Goal: Register for event/course

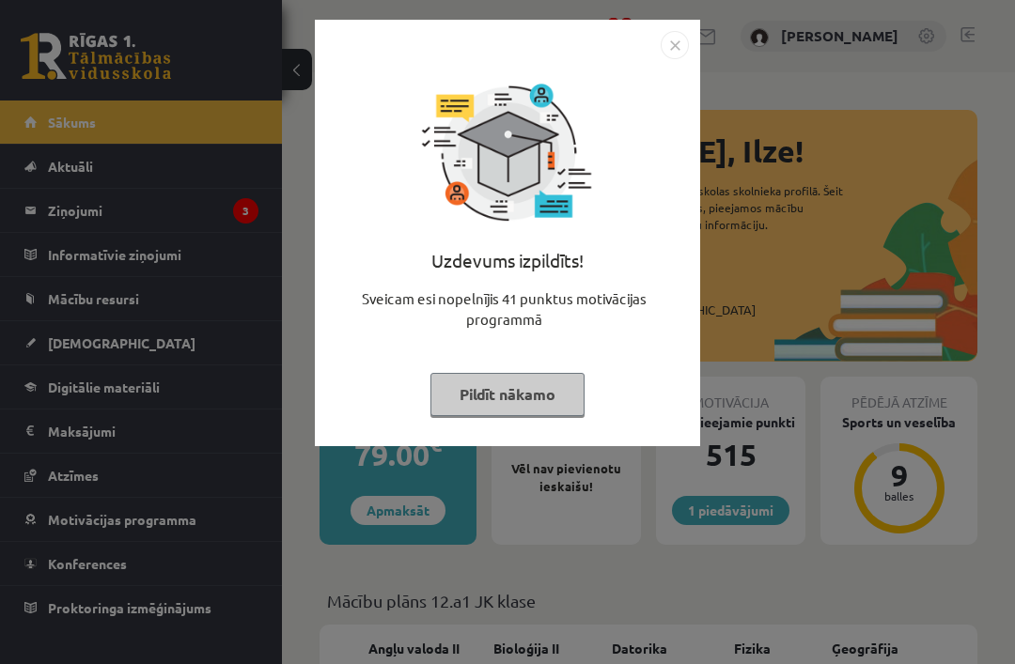
click at [531, 386] on button "Pildīt nākamo" at bounding box center [507, 394] width 154 height 43
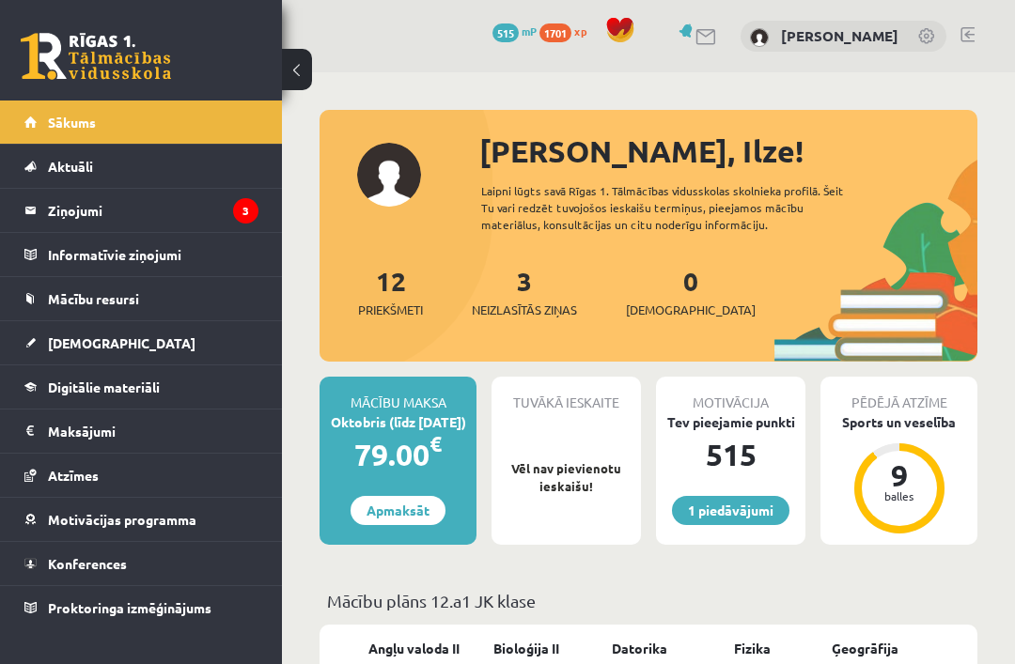
click at [747, 505] on link "1 piedāvājumi" at bounding box center [730, 510] width 117 height 29
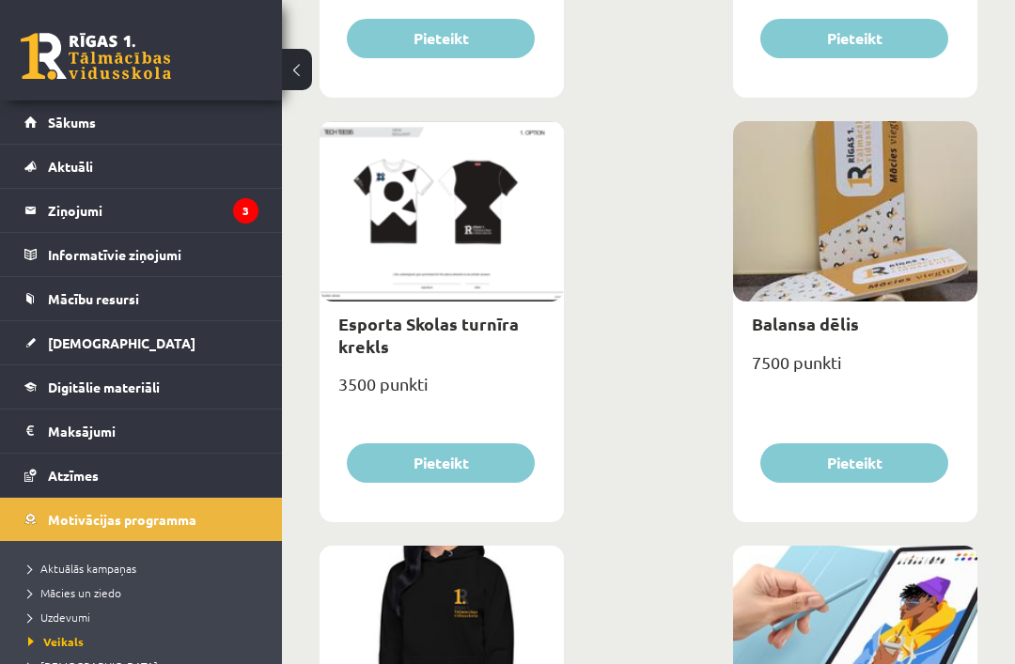
scroll to position [1734, 0]
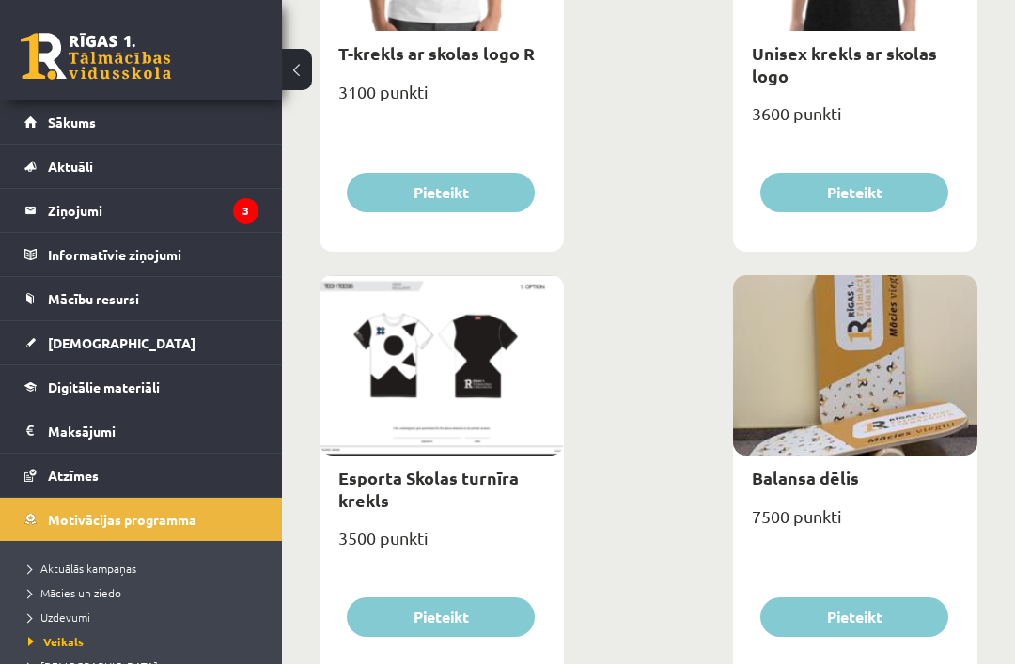
click at [194, 211] on legend "Ziņojumi 3" at bounding box center [153, 210] width 211 height 43
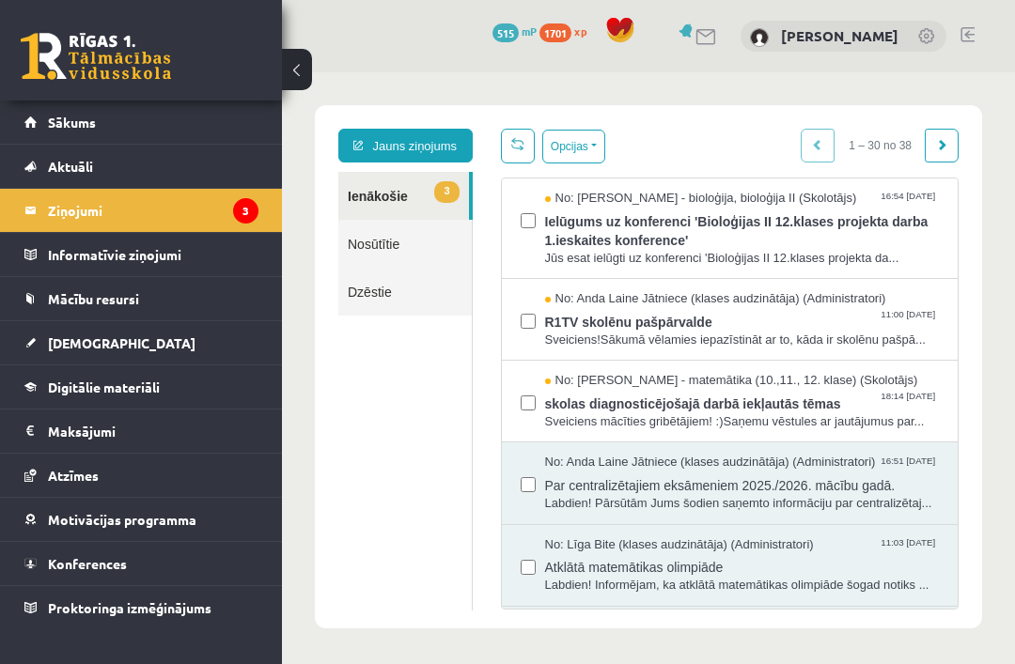
click at [913, 237] on span "Ielūgums uz konferenci 'Bioloģijas II 12.klases projekta darba 1.ieskaites konf…" at bounding box center [742, 229] width 395 height 42
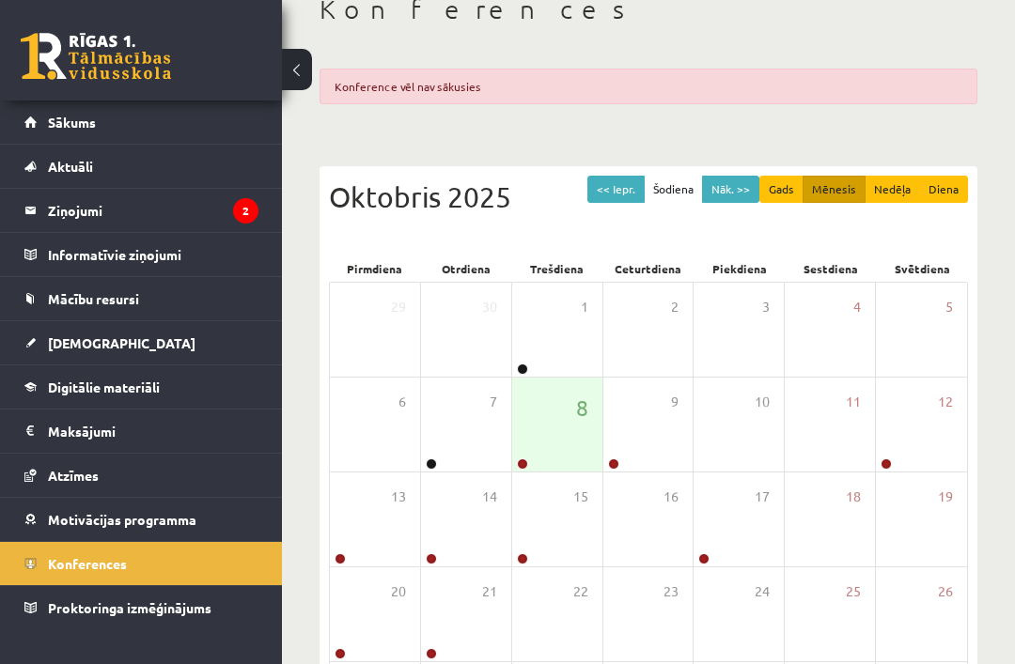
scroll to position [246, 0]
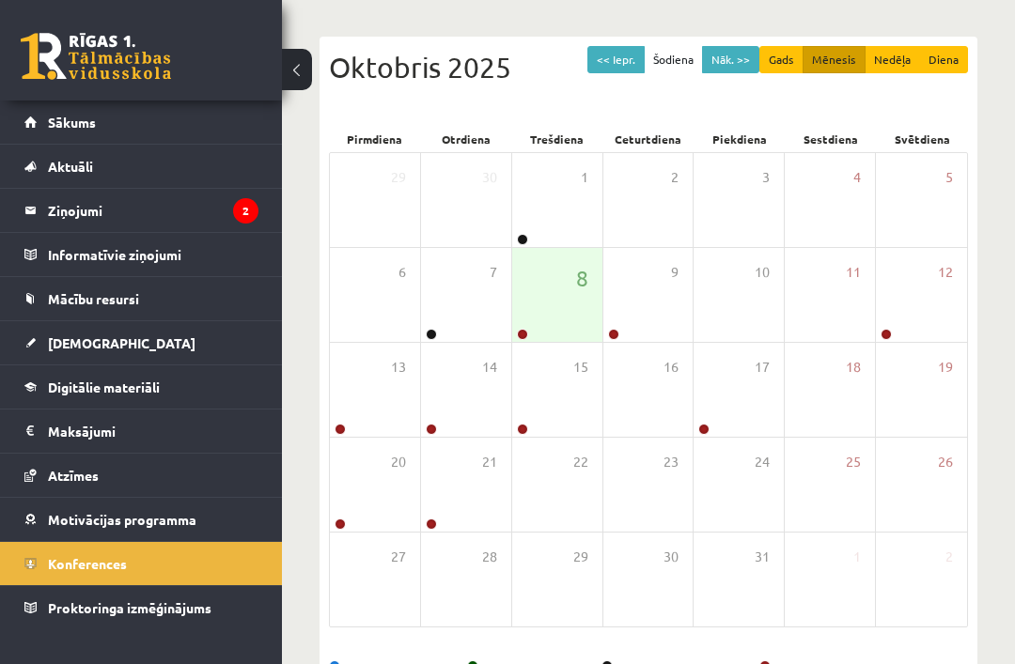
click at [655, 363] on div "16" at bounding box center [648, 390] width 90 height 94
click at [650, 348] on icon at bounding box center [651, 353] width 11 height 11
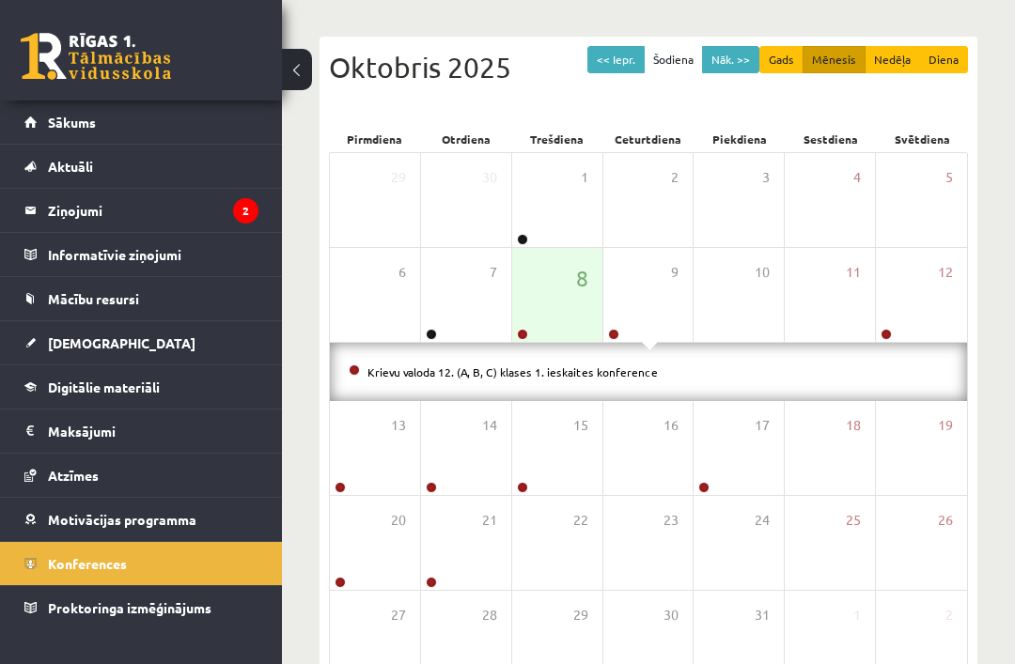
click at [688, 322] on div "9" at bounding box center [648, 295] width 90 height 94
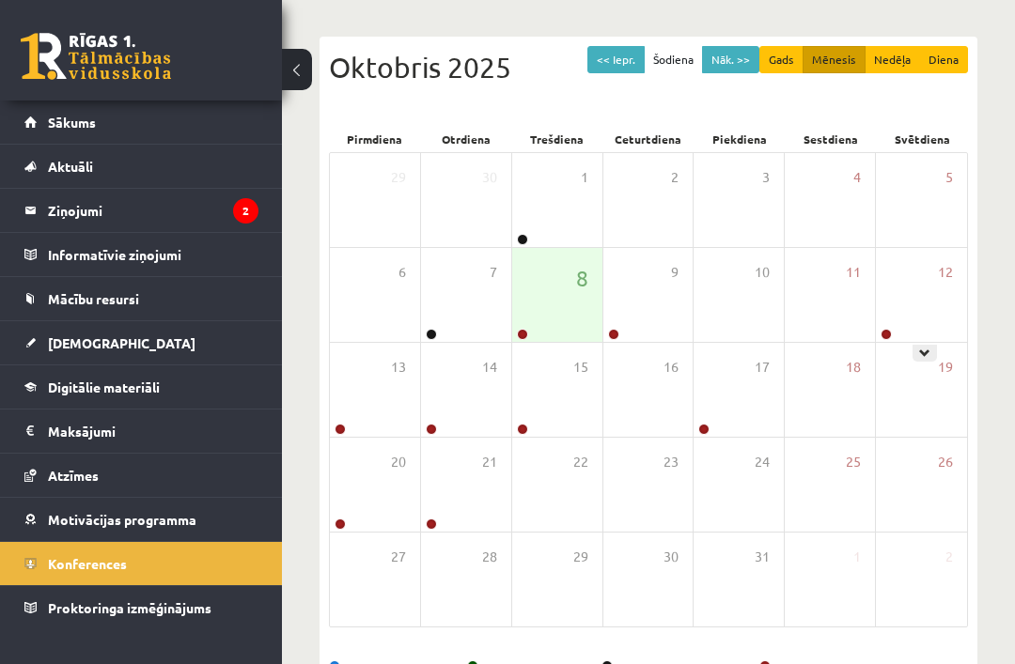
click at [923, 354] on icon at bounding box center [924, 353] width 11 height 11
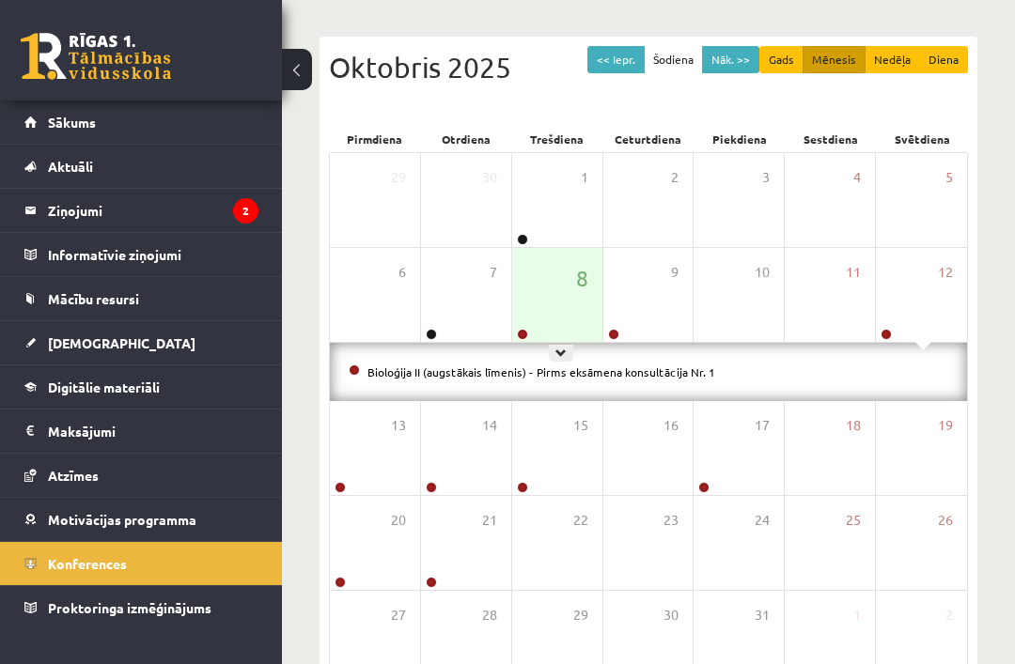
click at [554, 340] on div "8" at bounding box center [557, 295] width 90 height 94
click at [577, 292] on span "8" at bounding box center [582, 278] width 12 height 32
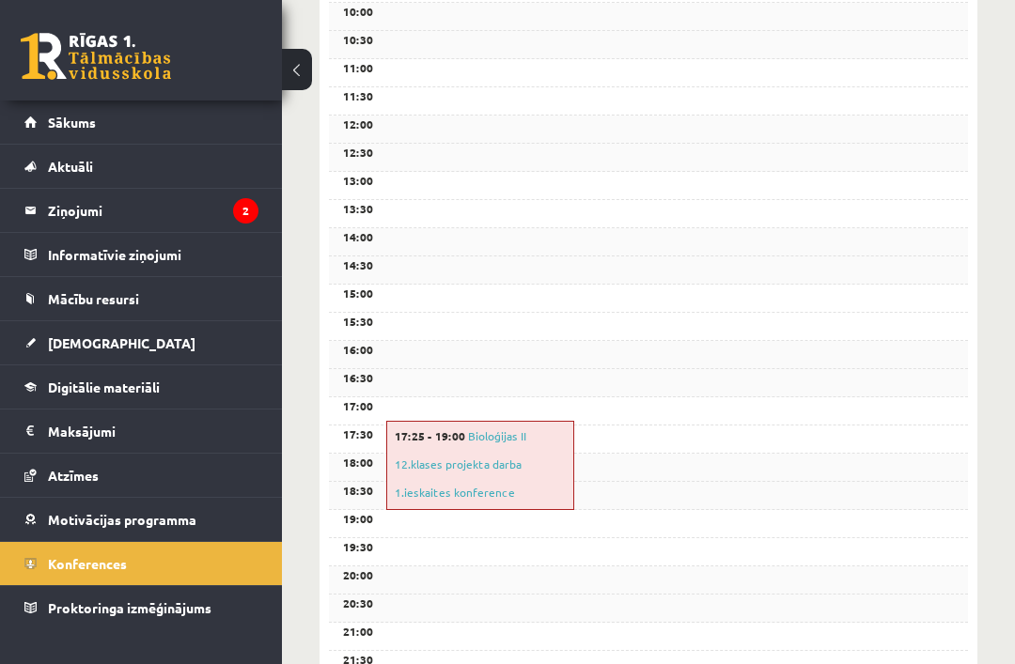
scroll to position [715, 0]
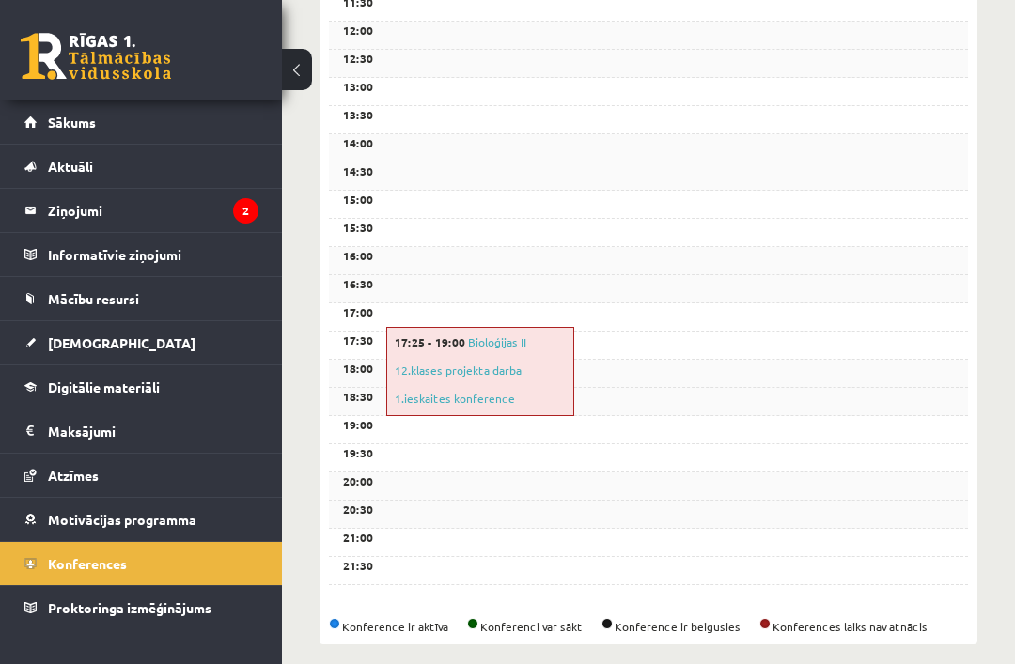
click at [131, 569] on link "Konferences" at bounding box center [141, 563] width 234 height 43
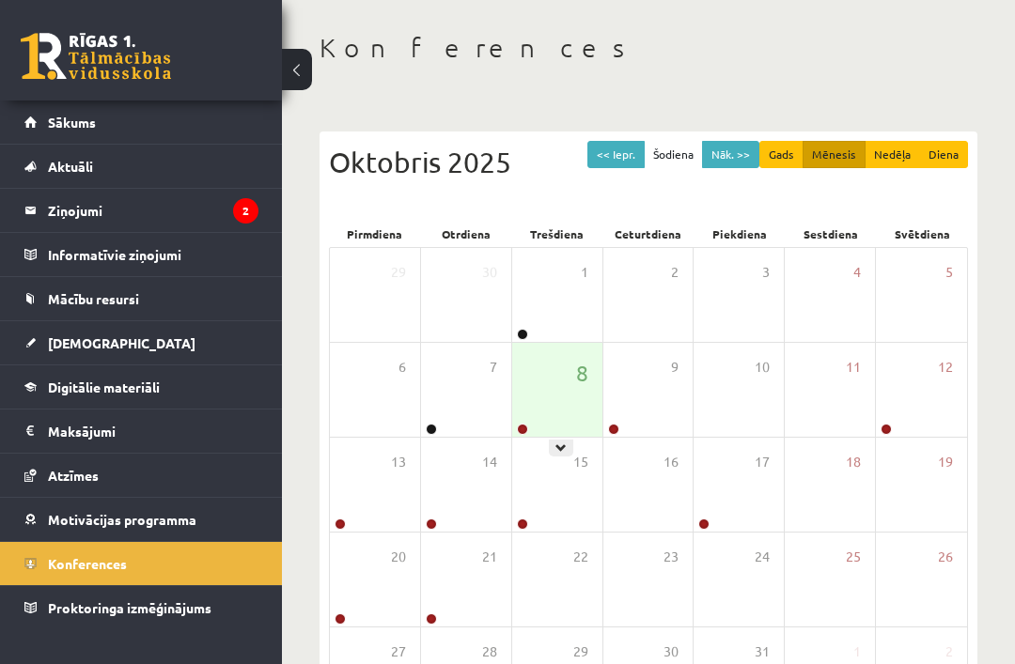
scroll to position [0, 0]
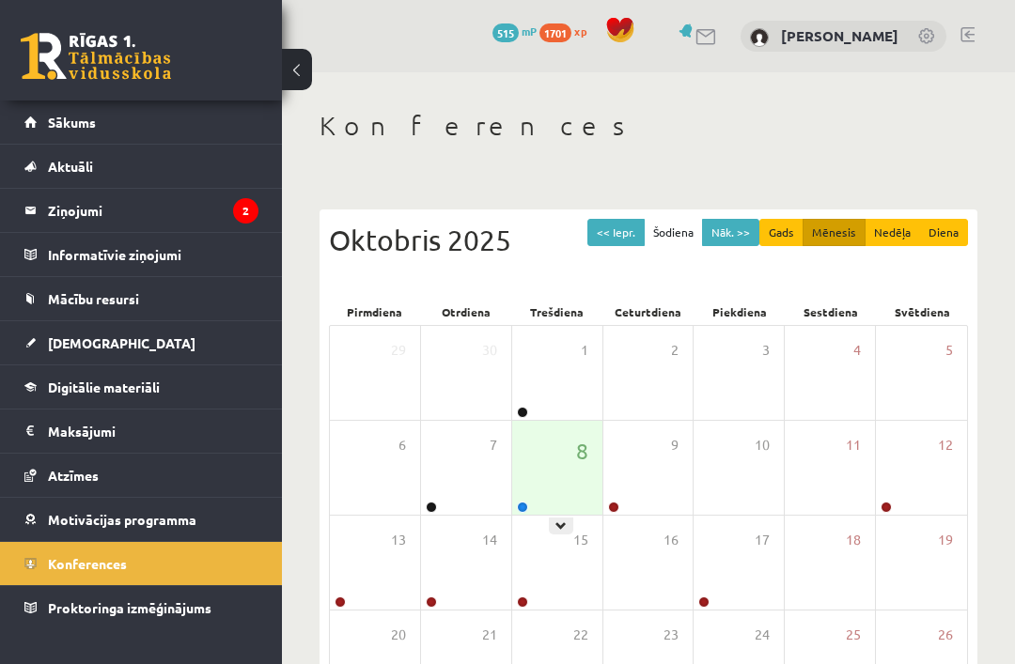
click at [546, 507] on div "8" at bounding box center [557, 468] width 90 height 94
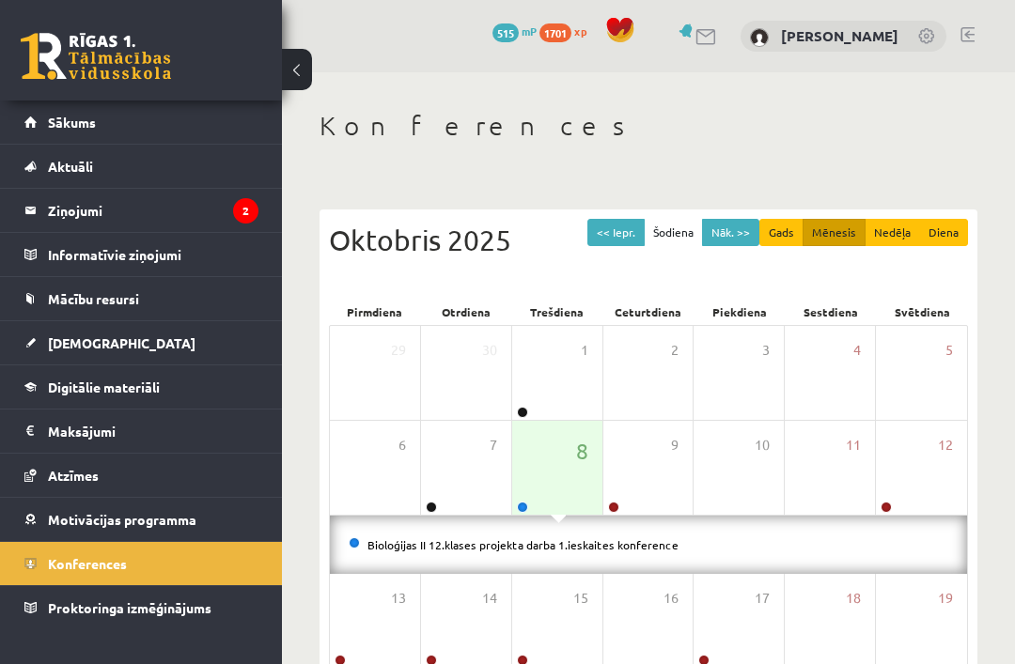
click at [624, 550] on link "Bioloģijas II 12.klases projekta darba 1.ieskaites konference" at bounding box center [522, 545] width 311 height 15
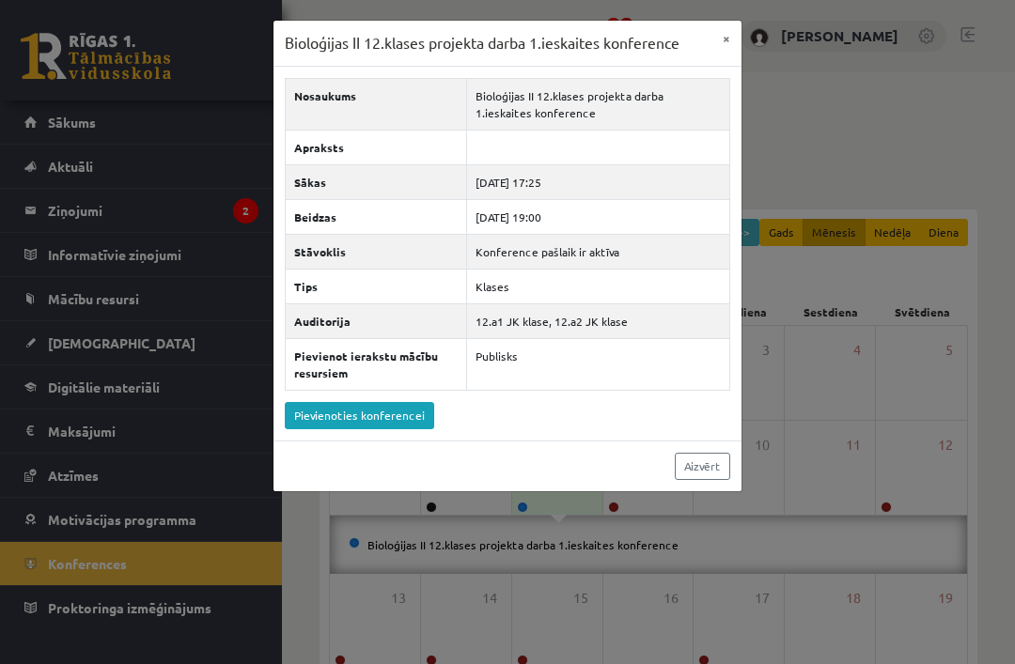
click at [349, 425] on link "Pievienoties konferencei" at bounding box center [359, 415] width 149 height 27
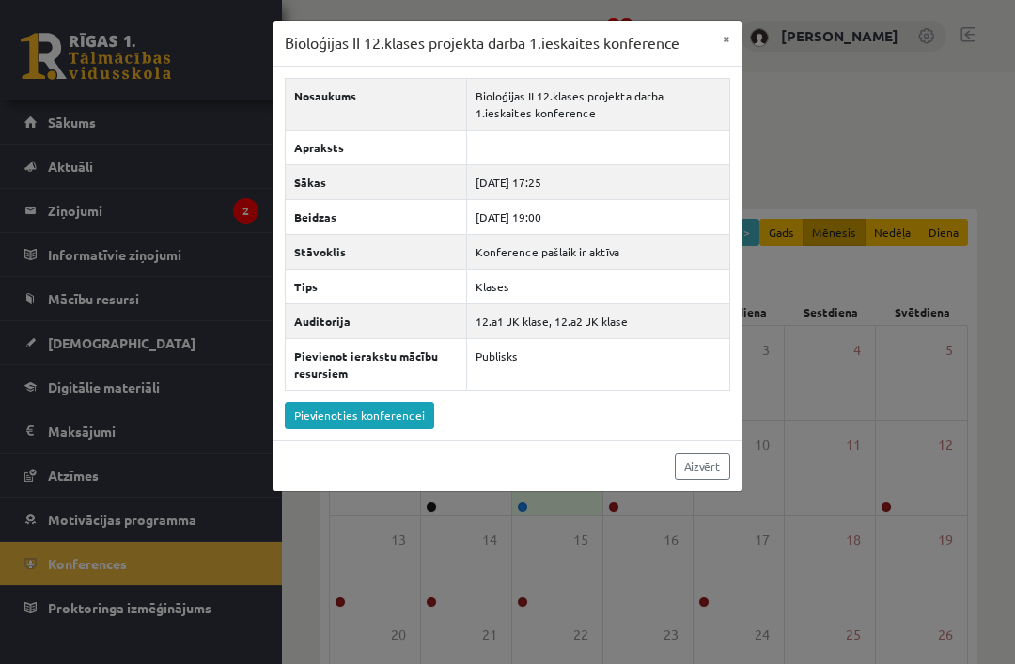
click at [724, 35] on button "×" at bounding box center [726, 39] width 30 height 36
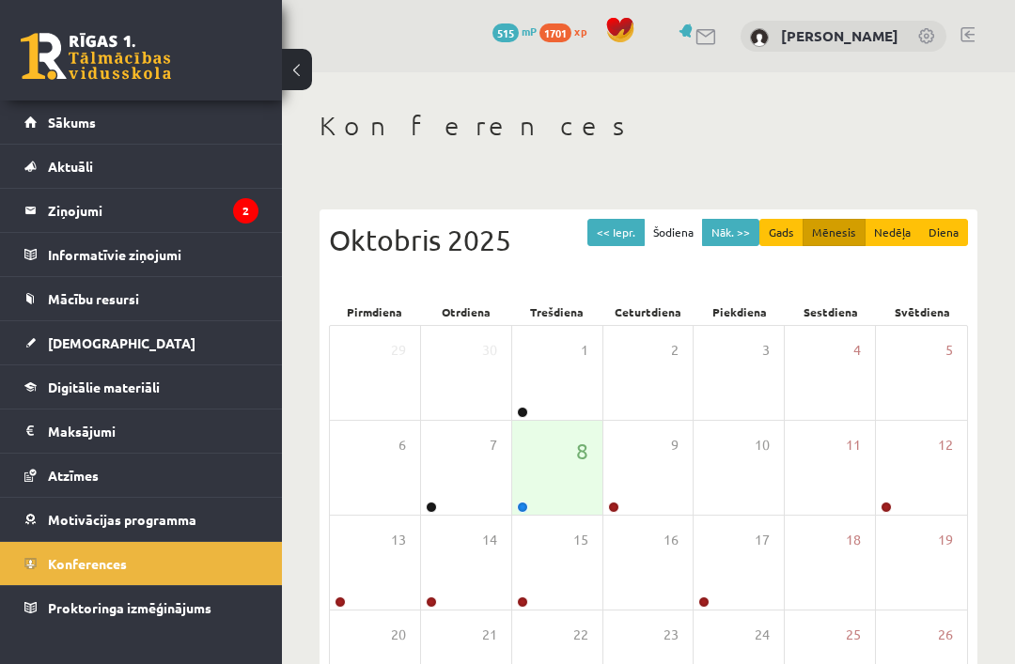
click at [34, 206] on link "Ziņojumi 2" at bounding box center [141, 210] width 234 height 43
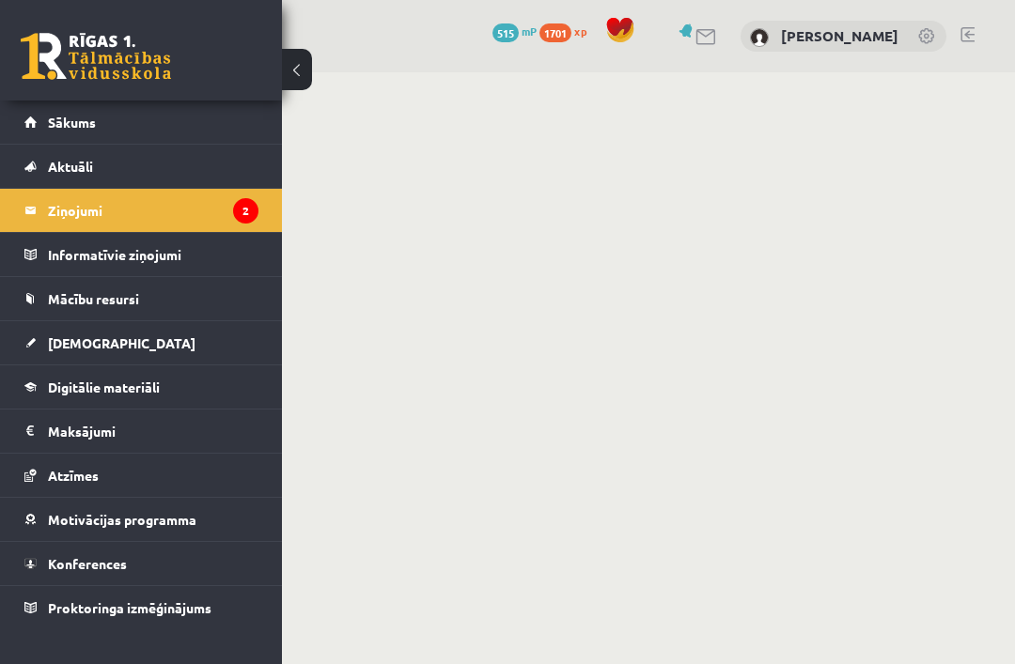
click at [55, 212] on legend "Ziņojumi 2" at bounding box center [153, 210] width 211 height 43
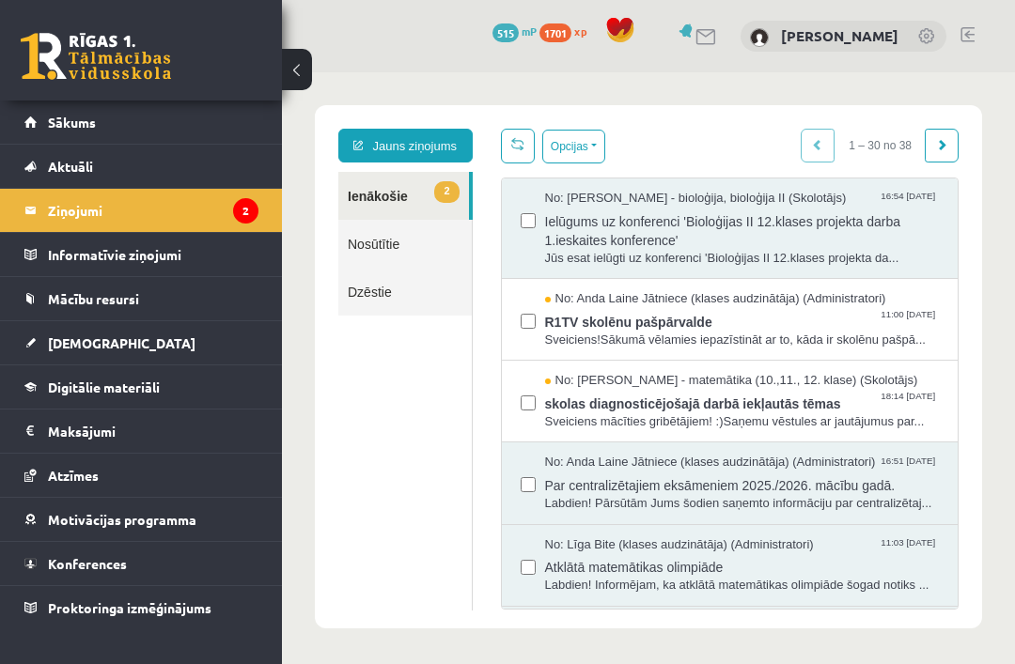
click at [203, 213] on legend "Ziņojumi 2" at bounding box center [153, 210] width 211 height 43
click at [724, 339] on span "Sveiciens!Sākumā vēlamies iepazīstināt ar to, kāda ir skolēnu pašpā..." at bounding box center [742, 341] width 395 height 18
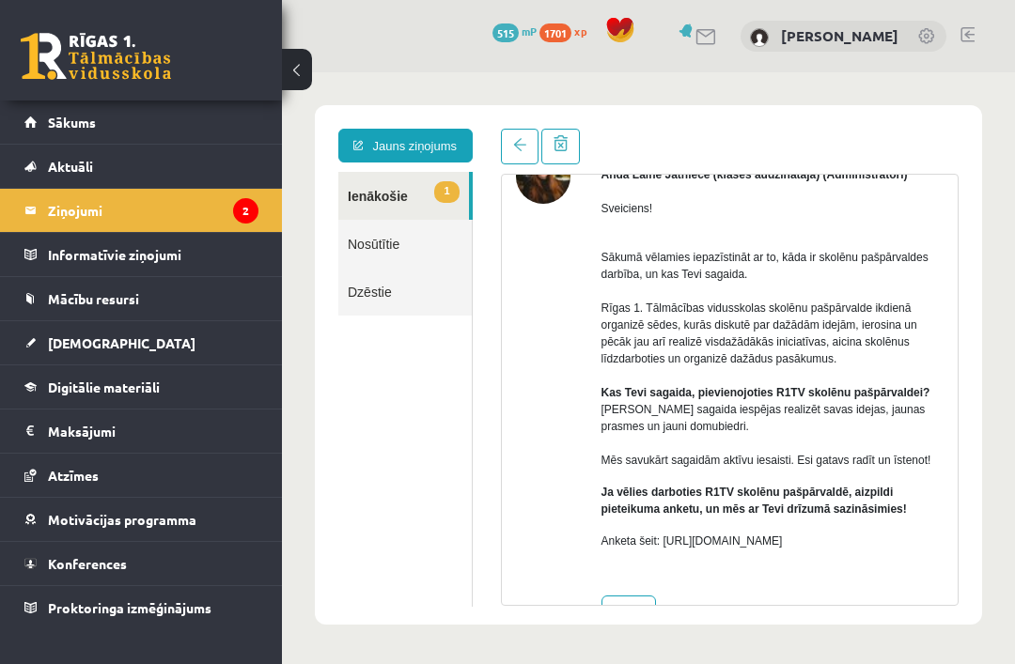
click at [525, 148] on span at bounding box center [519, 144] width 13 height 13
click at [516, 147] on span at bounding box center [519, 144] width 13 height 13
click at [516, 148] on span at bounding box center [519, 144] width 13 height 13
click at [434, 198] on link "1 Ienākošie" at bounding box center [403, 196] width 131 height 48
click at [407, 203] on link "1 Ienākošie" at bounding box center [403, 196] width 131 height 48
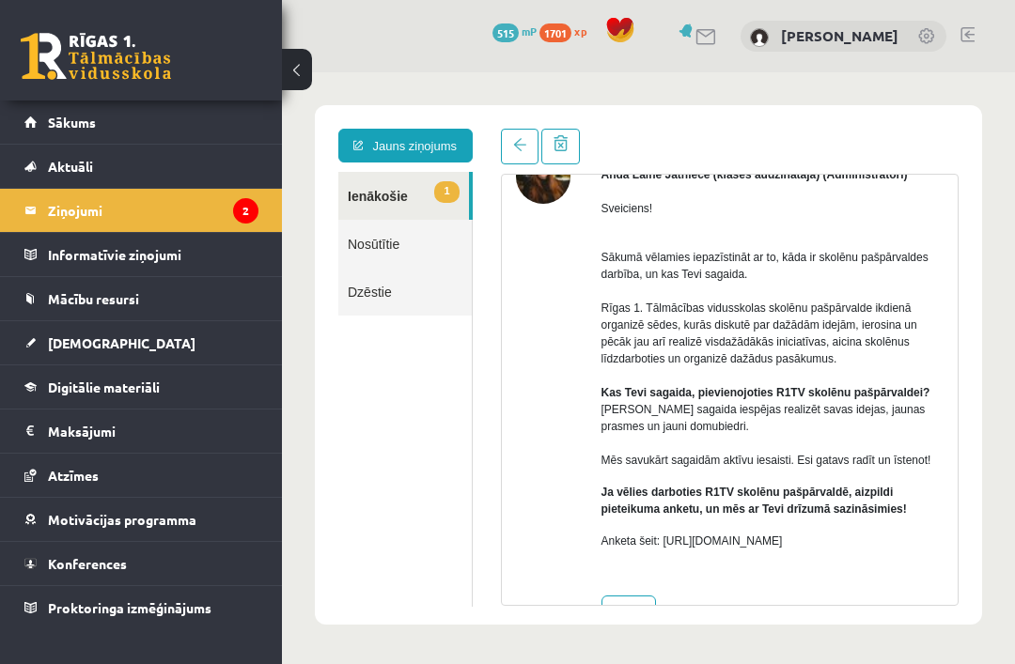
click at [395, 193] on link "1 Ienākošie" at bounding box center [403, 196] width 131 height 48
click at [396, 203] on link "1 Ienākošie" at bounding box center [403, 196] width 131 height 48
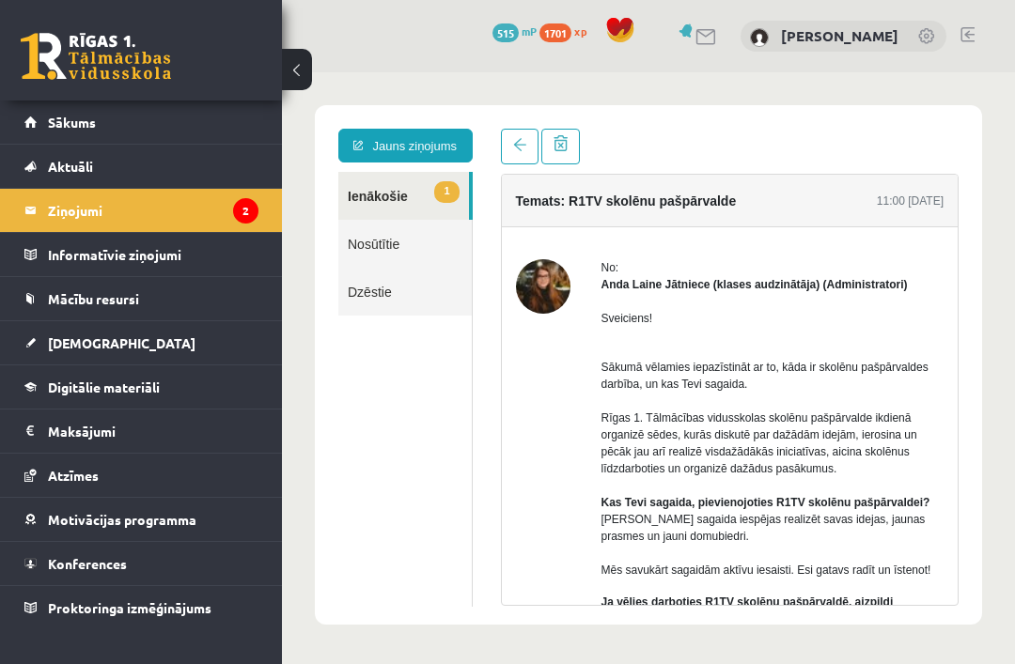
click at [421, 184] on link "1 Ienākošie" at bounding box center [403, 196] width 131 height 48
click at [508, 149] on link at bounding box center [520, 147] width 38 height 36
click at [506, 164] on link at bounding box center [520, 147] width 38 height 36
click at [509, 164] on link at bounding box center [520, 147] width 38 height 36
click at [159, 191] on legend "Ziņojumi 2" at bounding box center [153, 210] width 211 height 43
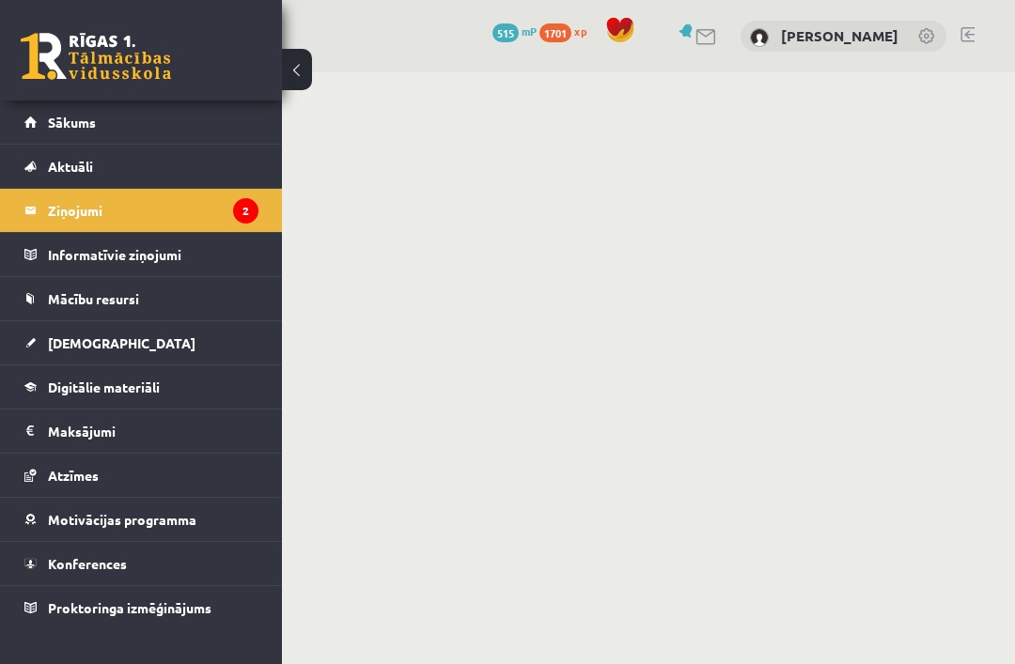
click at [139, 161] on link "Aktuāli" at bounding box center [141, 166] width 234 height 43
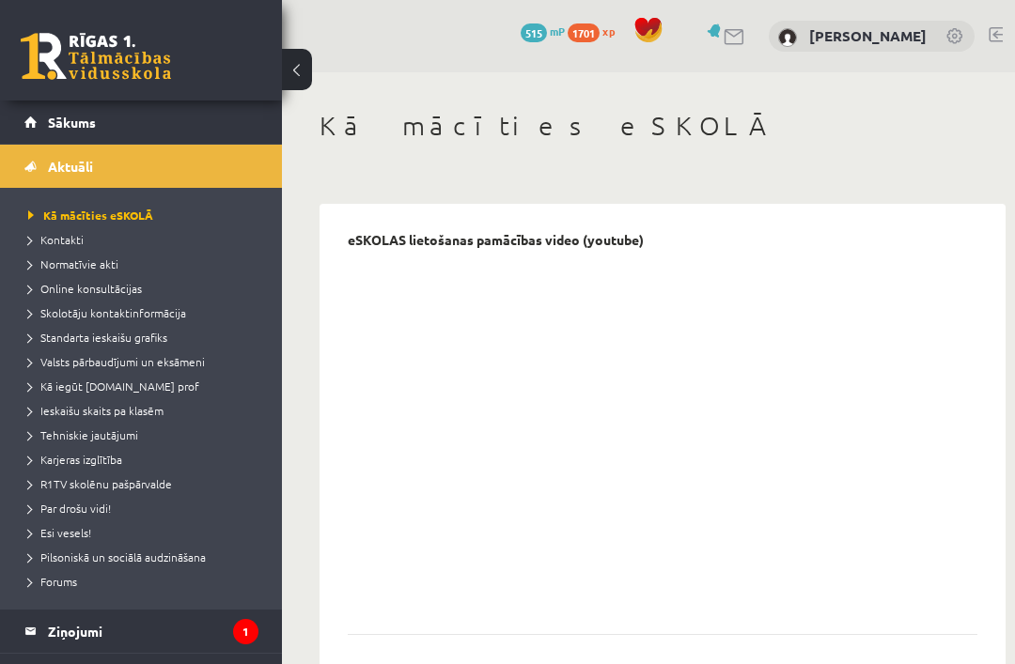
click at [128, 163] on link "Aktuāli" at bounding box center [141, 166] width 234 height 43
click at [117, 616] on legend "Ziņojumi 1" at bounding box center [153, 631] width 211 height 43
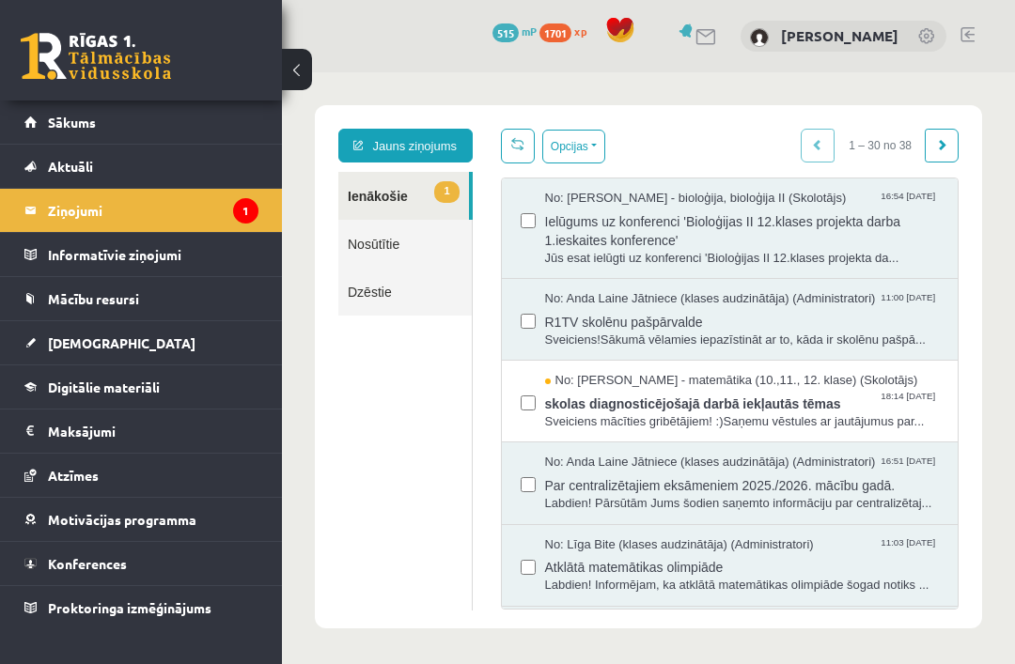
click at [805, 413] on span "skolas diagnosticējošajā darbā iekļautās tēmas" at bounding box center [742, 401] width 395 height 23
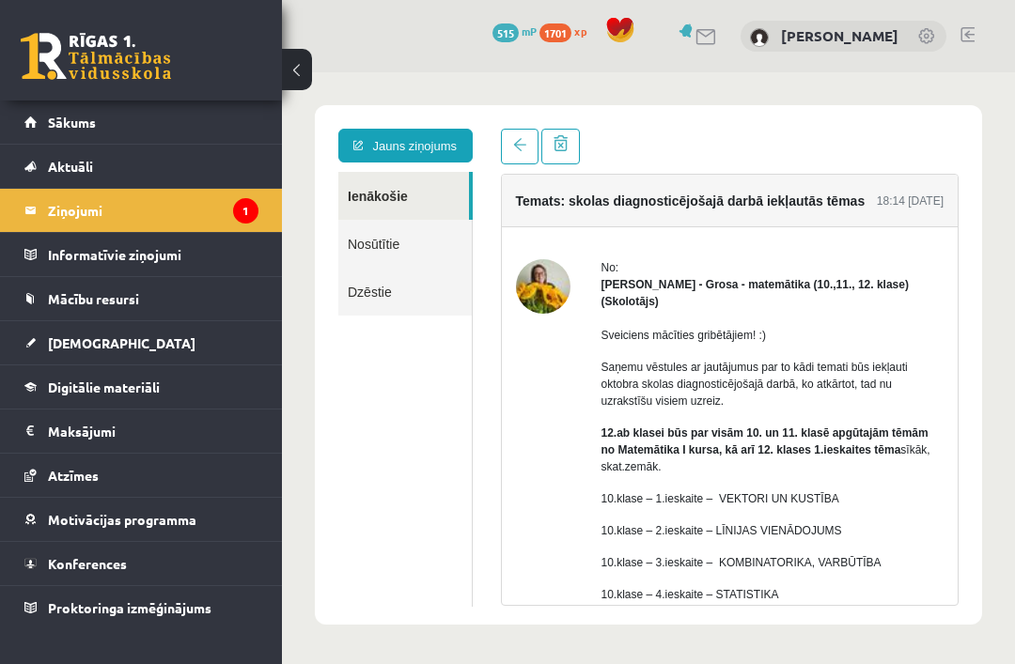
click at [88, 147] on link "Aktuāli" at bounding box center [141, 166] width 234 height 43
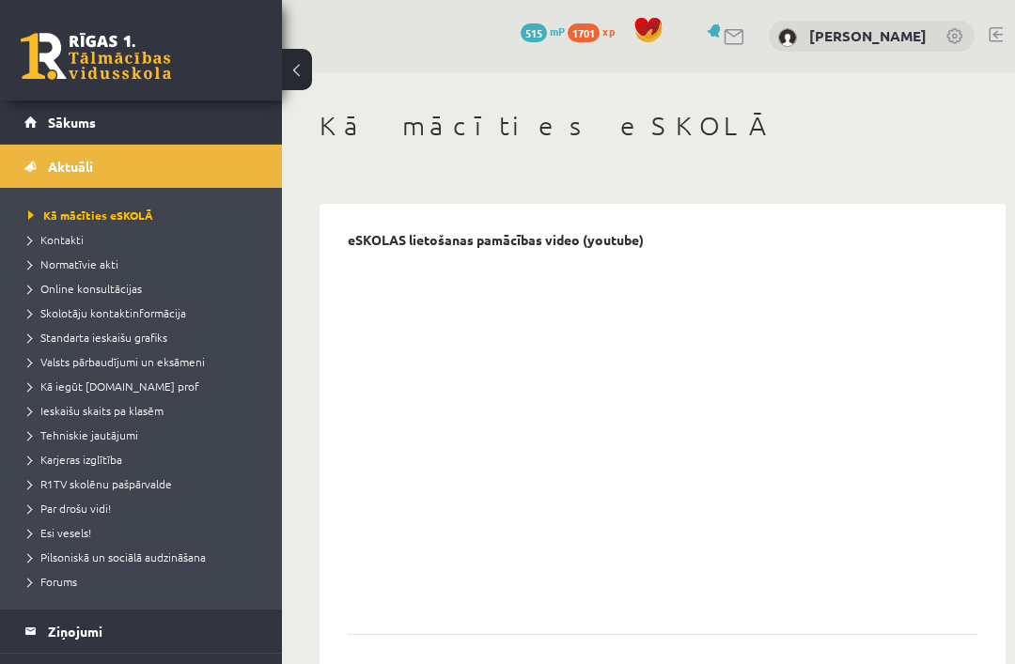
click at [65, 126] on span "Sākums" at bounding box center [72, 122] width 48 height 17
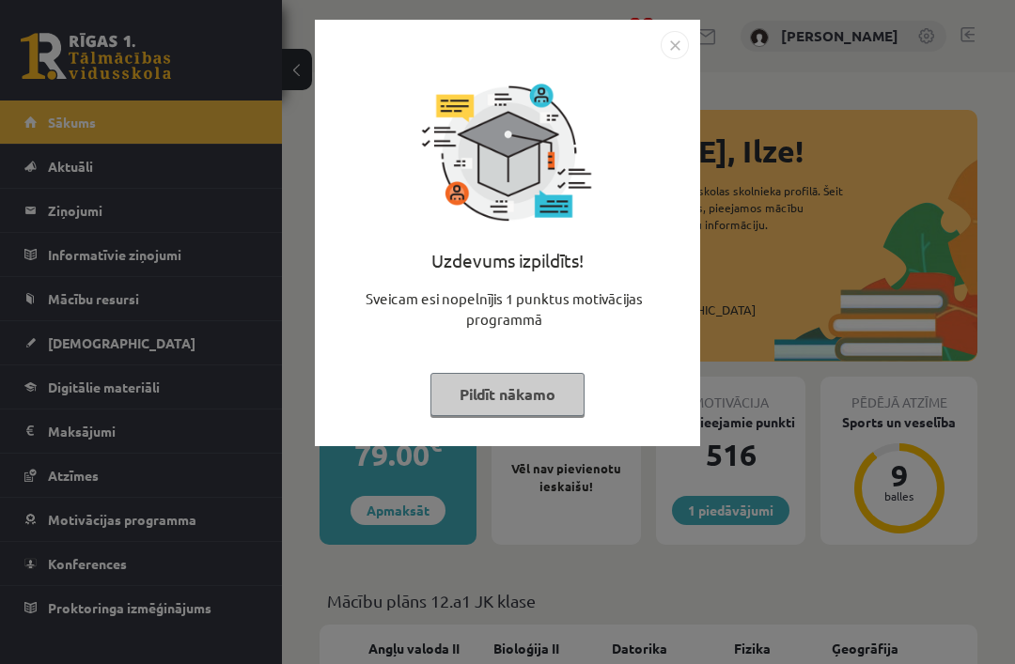
click at [466, 410] on button "Pildīt nākamo" at bounding box center [507, 394] width 154 height 43
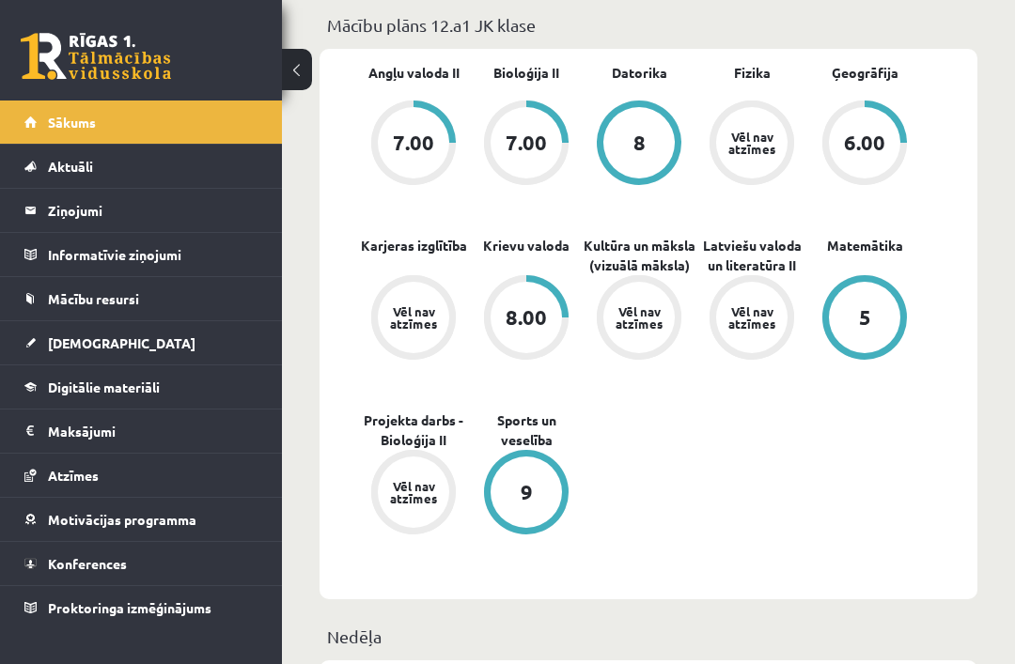
scroll to position [577, 0]
click at [84, 476] on span "Atzīmes" at bounding box center [73, 475] width 51 height 17
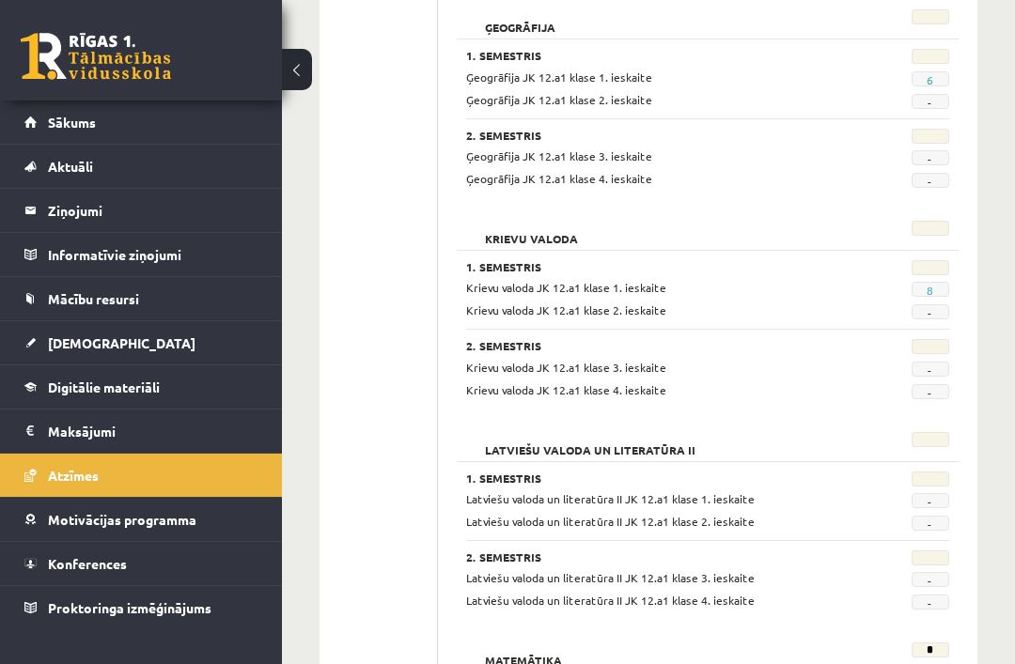
scroll to position [1142, 0]
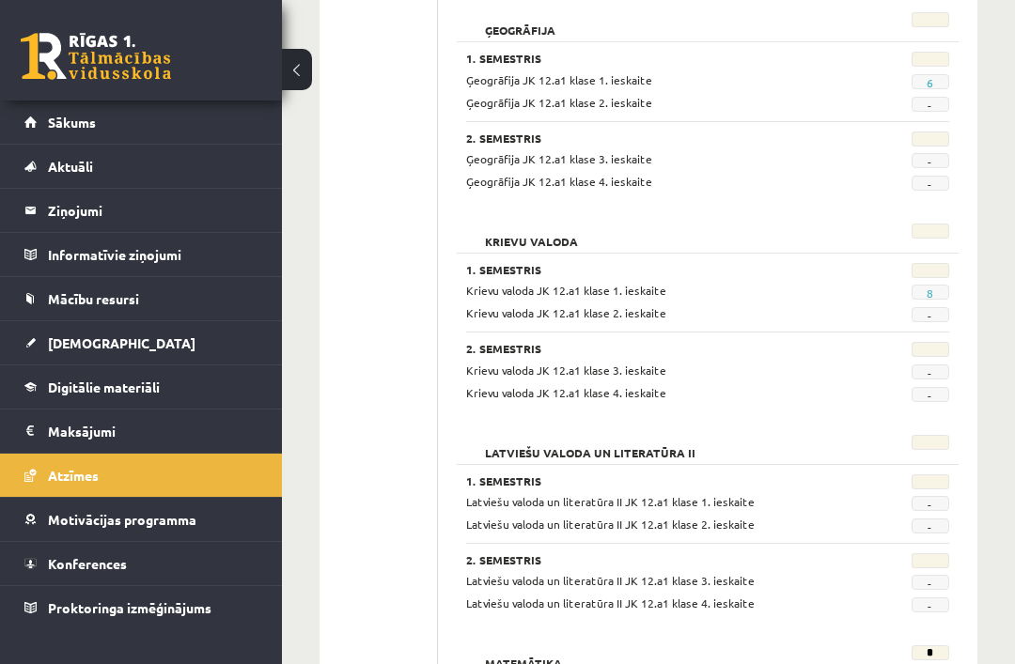
click at [55, 565] on span "Konferences" at bounding box center [87, 563] width 79 height 17
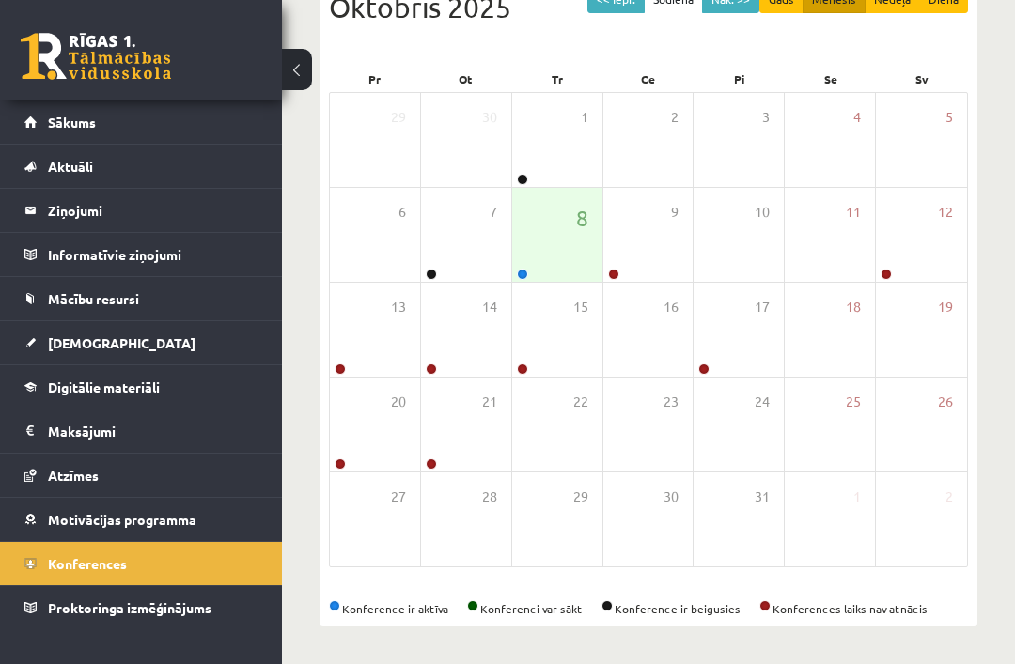
scroll to position [173, 0]
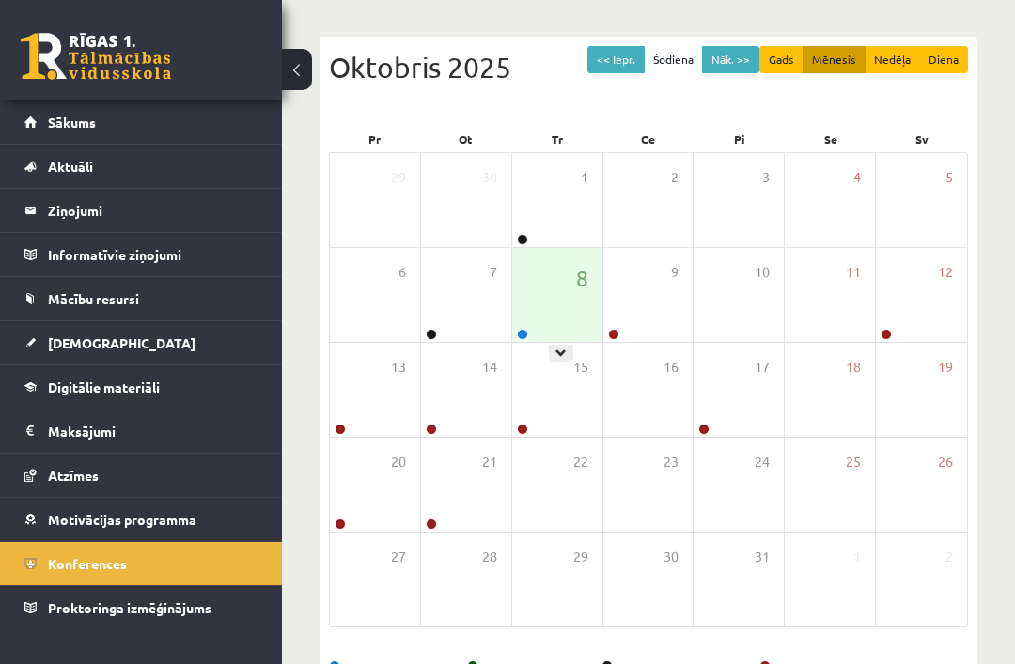
click at [538, 345] on div "15" at bounding box center [557, 390] width 90 height 94
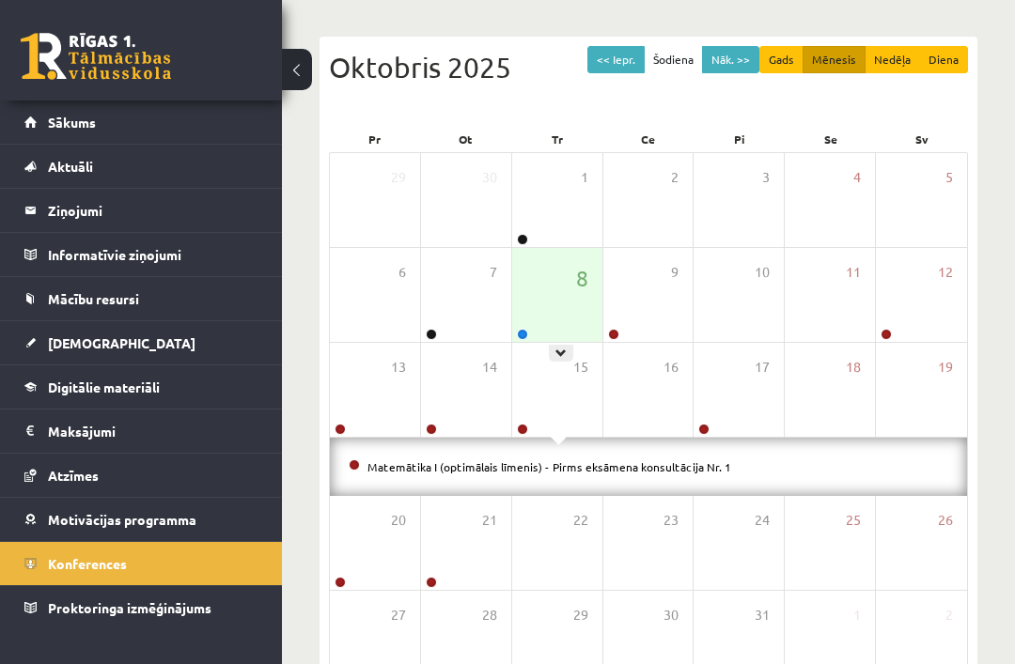
click at [545, 322] on div "8" at bounding box center [557, 295] width 90 height 94
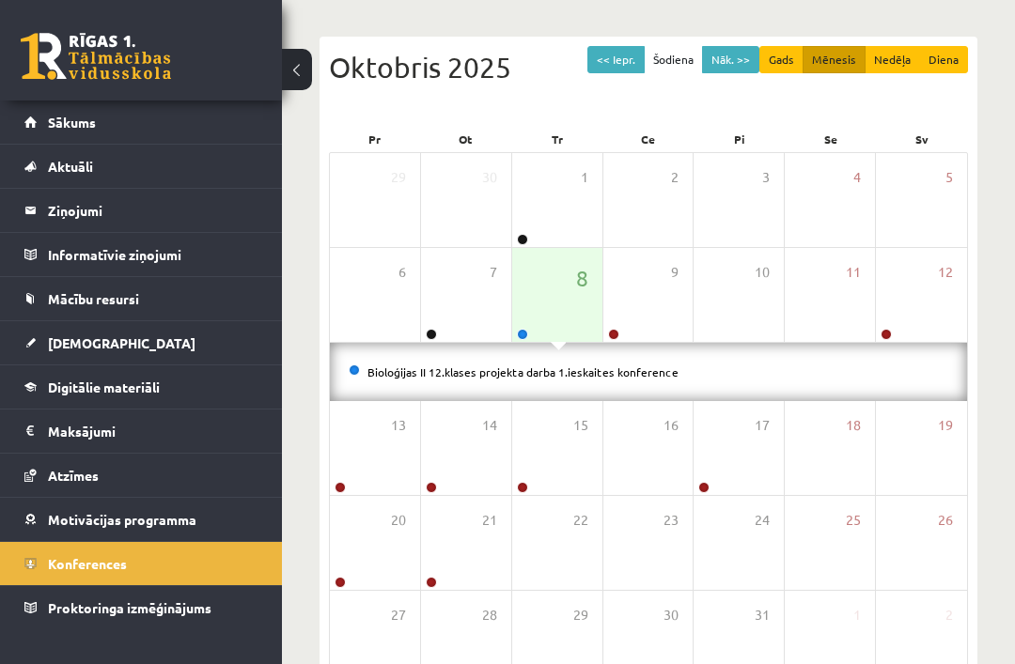
click at [546, 295] on div "8" at bounding box center [557, 295] width 90 height 94
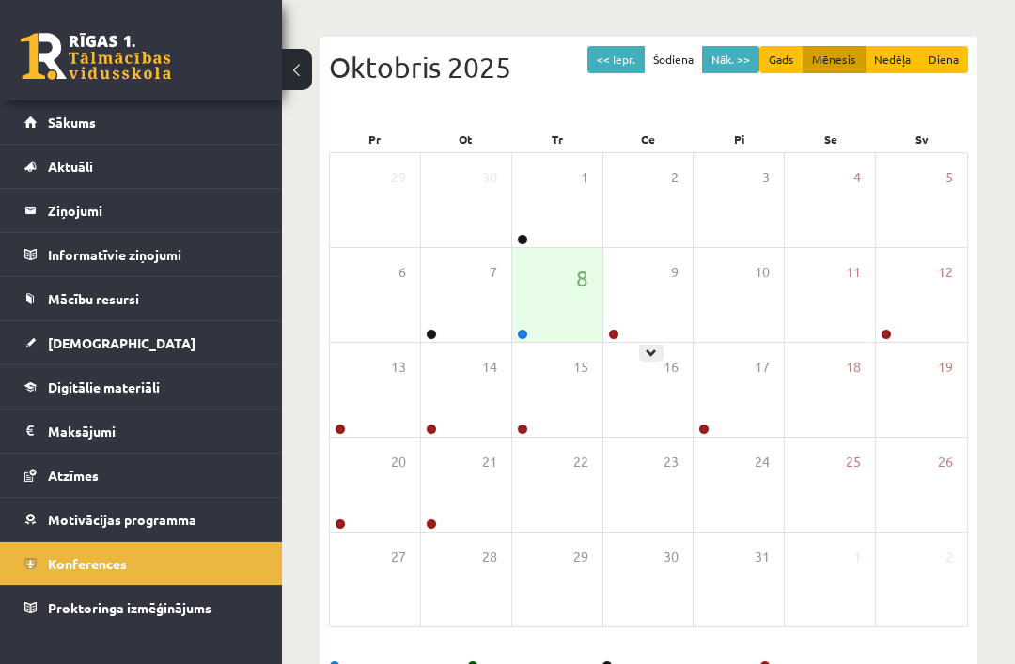
click at [637, 325] on div "9" at bounding box center [648, 295] width 90 height 94
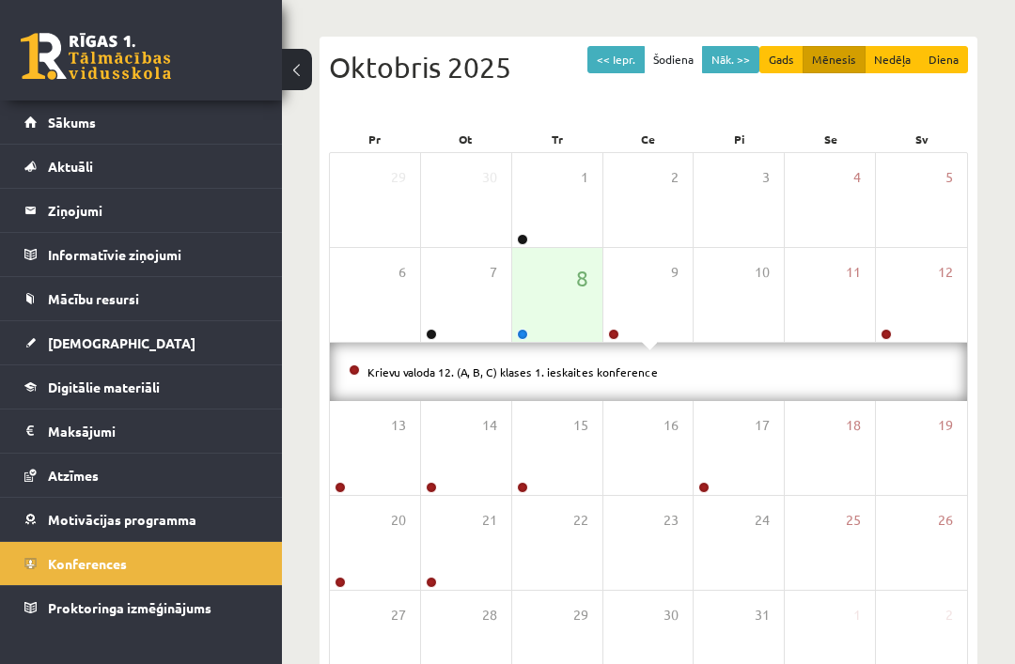
click at [651, 291] on div "9" at bounding box center [648, 295] width 90 height 94
